Goal: Task Accomplishment & Management: Manage account settings

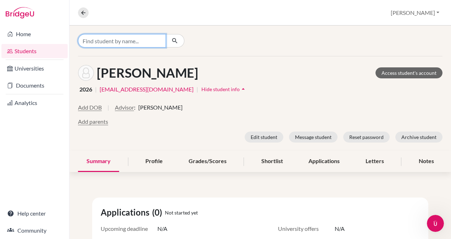
click at [92, 41] on input "Find student by name..." at bounding box center [122, 40] width 88 height 13
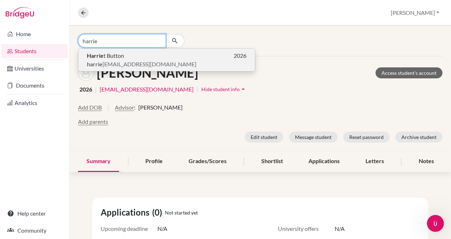
type input "harrie"
click at [97, 60] on span "harrie t.button@ris.ae" at bounding box center [141, 64] width 109 height 9
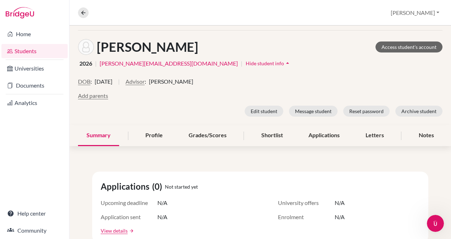
scroll to position [24, 0]
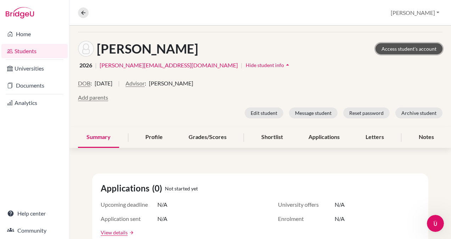
click at [396, 47] on link "Access student's account" at bounding box center [408, 48] width 67 height 11
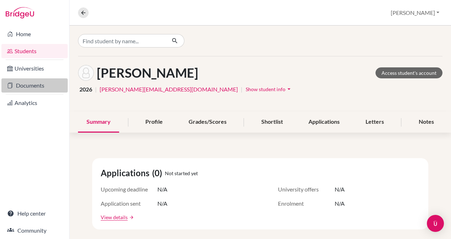
click at [36, 84] on link "Documents" at bounding box center [34, 85] width 66 height 14
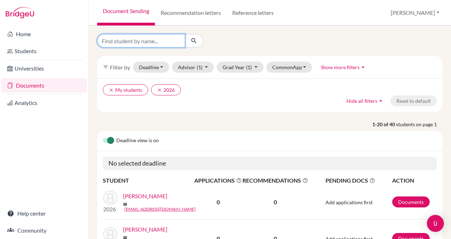
click at [119, 42] on input "Find student by name..." at bounding box center [141, 40] width 88 height 13
type input "harriet"
click button "submit" at bounding box center [194, 40] width 19 height 13
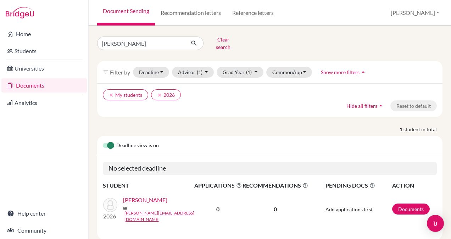
click at [144, 196] on link "[PERSON_NAME]" at bounding box center [145, 200] width 44 height 9
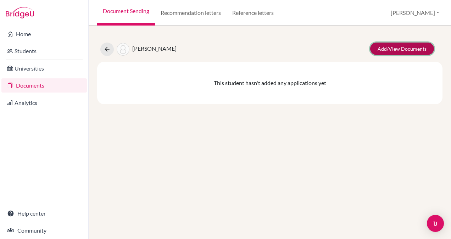
click at [394, 49] on link "Add/View Documents" at bounding box center [402, 49] width 64 height 12
click at [208, 12] on link "Recommendation letters" at bounding box center [191, 13] width 72 height 26
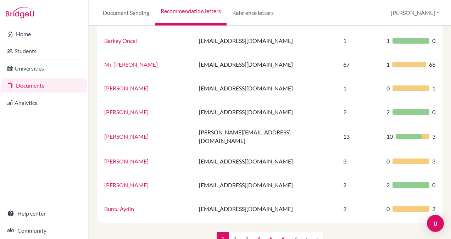
scroll to position [493, 0]
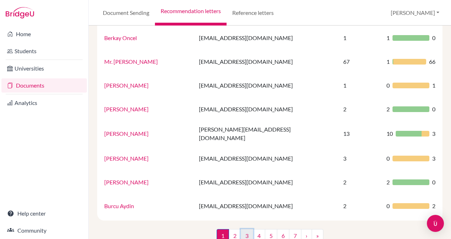
click at [243, 229] on link "3" at bounding box center [247, 235] width 12 height 13
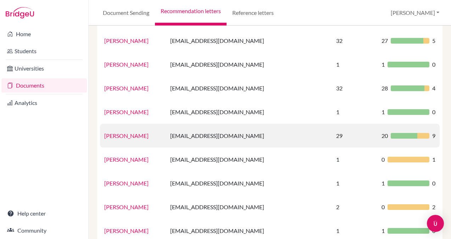
scroll to position [493, 0]
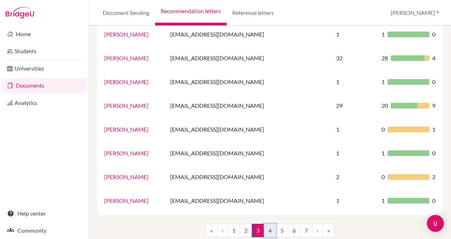
click at [266, 224] on link "4" at bounding box center [270, 230] width 12 height 13
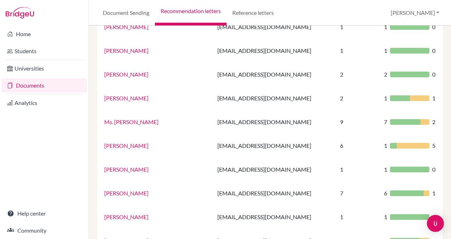
scroll to position [493, 0]
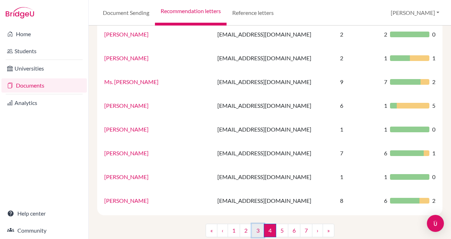
click at [256, 224] on link "3" at bounding box center [258, 230] width 12 height 13
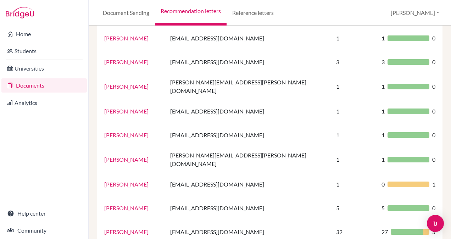
scroll to position [273, 0]
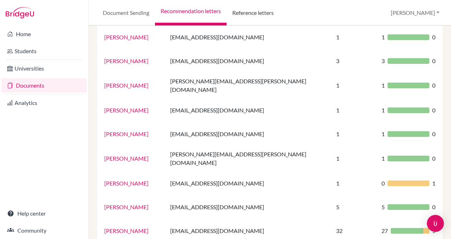
click at [254, 15] on link "Reference letters" at bounding box center [252, 13] width 53 height 26
click at [248, 12] on link "Reference letters" at bounding box center [252, 13] width 53 height 26
click at [118, 15] on link "Document Sending" at bounding box center [126, 13] width 58 height 26
